Goal: Information Seeking & Learning: Learn about a topic

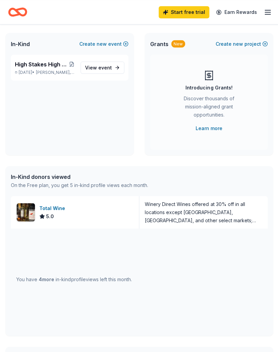
scroll to position [27, 0]
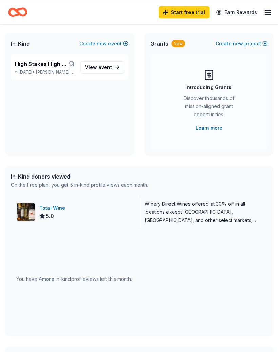
click at [54, 206] on div "Total Wine" at bounding box center [53, 207] width 28 height 8
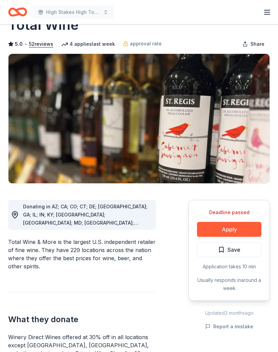
scroll to position [24, 0]
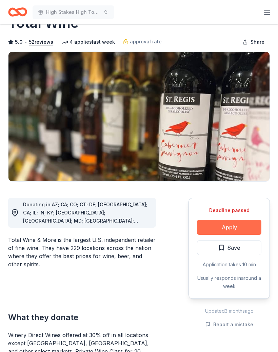
click at [244, 226] on button "Apply" at bounding box center [229, 227] width 64 height 15
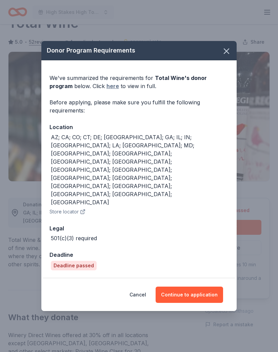
click at [106, 90] on link "here" at bounding box center [112, 86] width 13 height 8
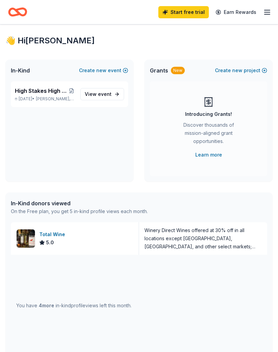
click at [268, 16] on icon "button" at bounding box center [267, 12] width 8 height 8
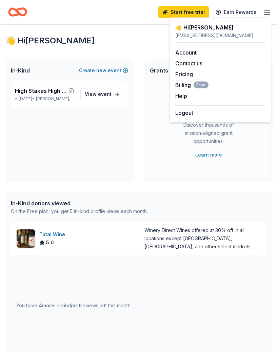
click at [145, 143] on div "Grants New Create new project Introducing Grants! Discover thousands of mission…" at bounding box center [208, 121] width 128 height 122
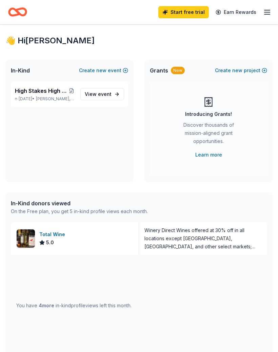
click at [76, 208] on div "On the Free plan, you get 5 in-kind profile views each month." at bounding box center [79, 211] width 137 height 8
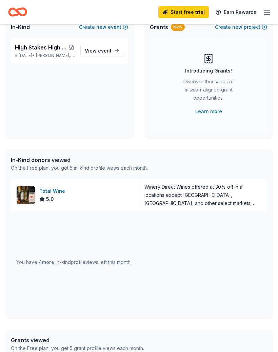
scroll to position [47, 0]
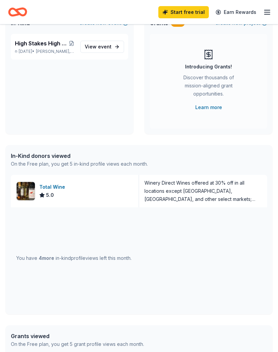
click at [47, 257] on span "4 more" at bounding box center [47, 258] width 16 height 6
click at [55, 259] on div "You have 4 more in-kind profile views left this month." at bounding box center [73, 258] width 115 height 8
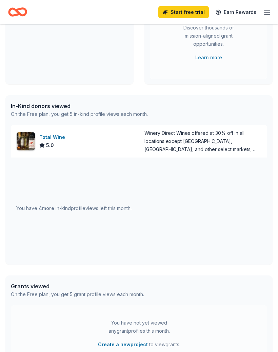
scroll to position [0, 0]
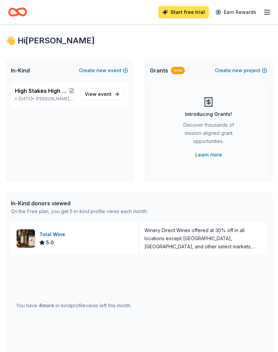
click at [188, 13] on link "Start free trial" at bounding box center [183, 12] width 50 height 12
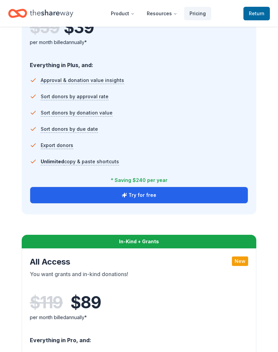
scroll to position [688, 0]
